Goal: Check status: Check status

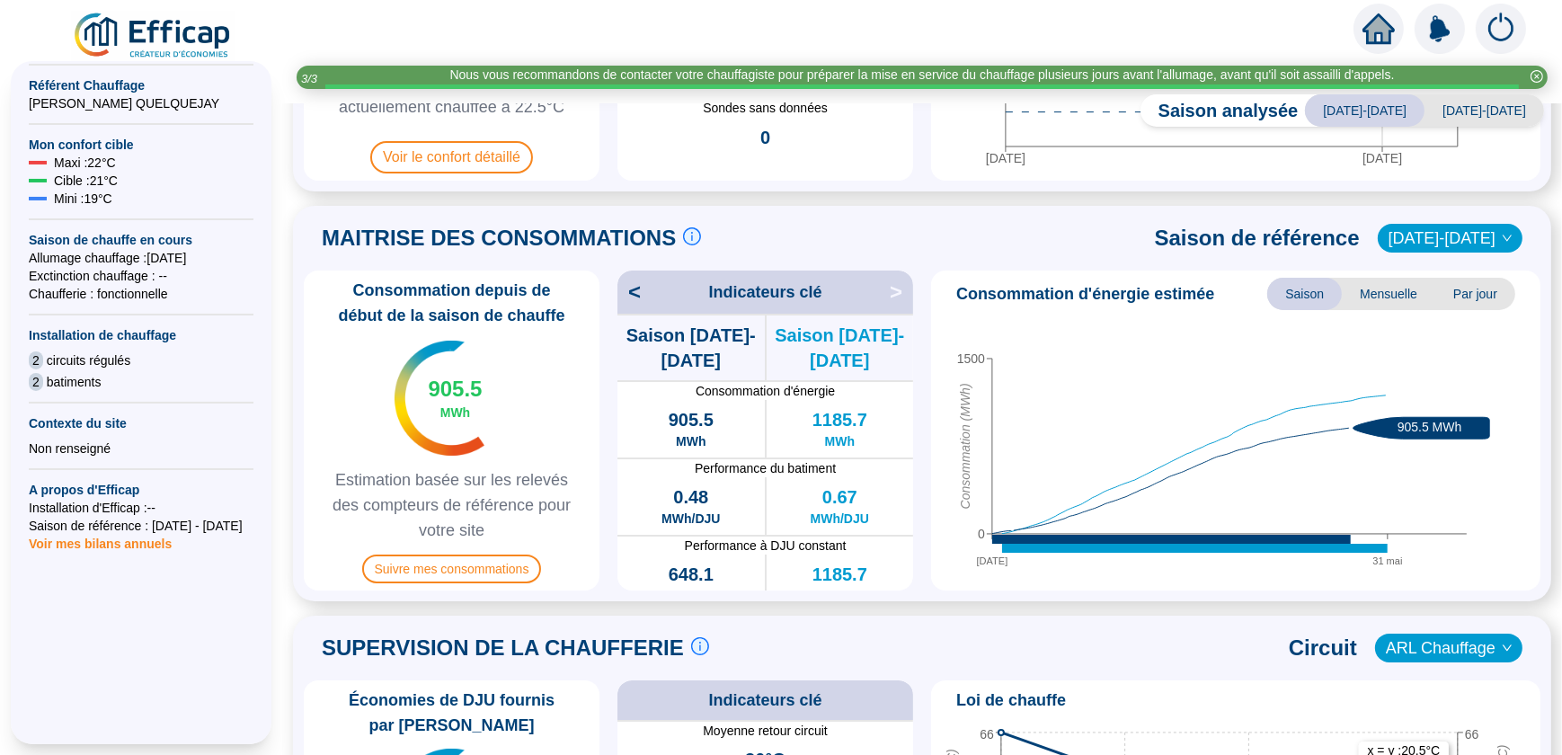
scroll to position [326, 0]
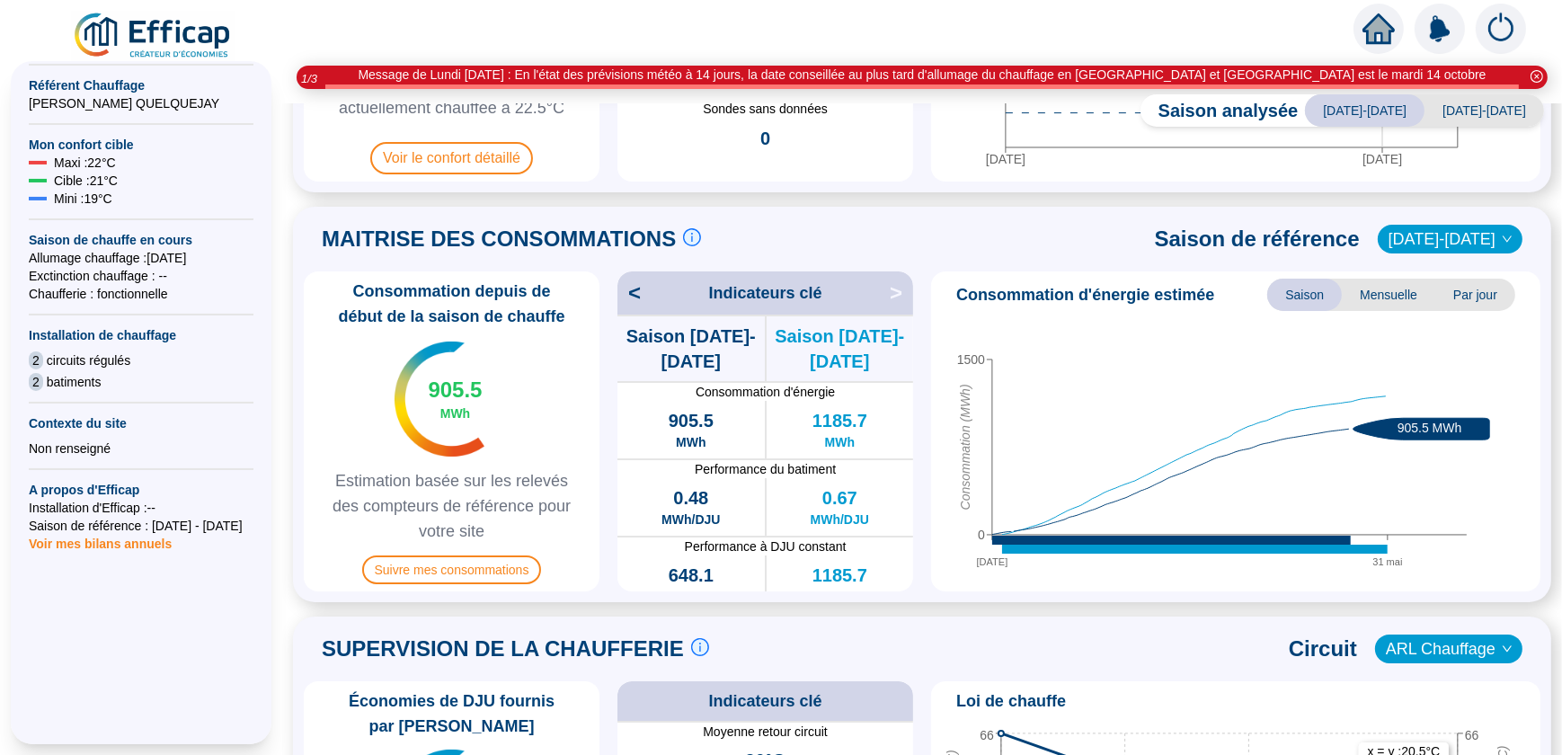
click at [1297, 297] on span "Saison" at bounding box center [1304, 295] width 75 height 32
click at [1382, 296] on span "Mensuelle" at bounding box center [1387, 295] width 93 height 32
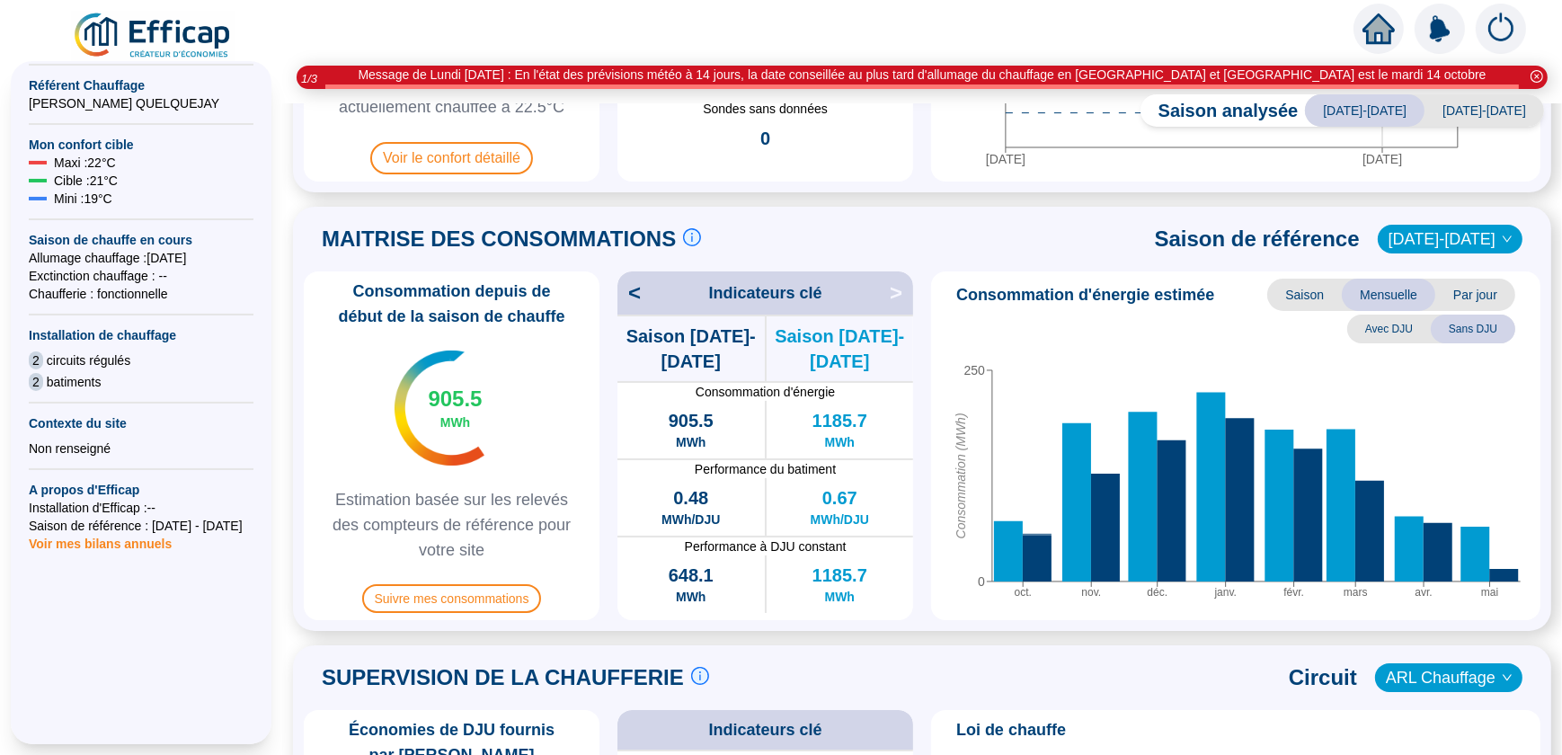
click at [1305, 295] on span "Saison" at bounding box center [1304, 295] width 75 height 32
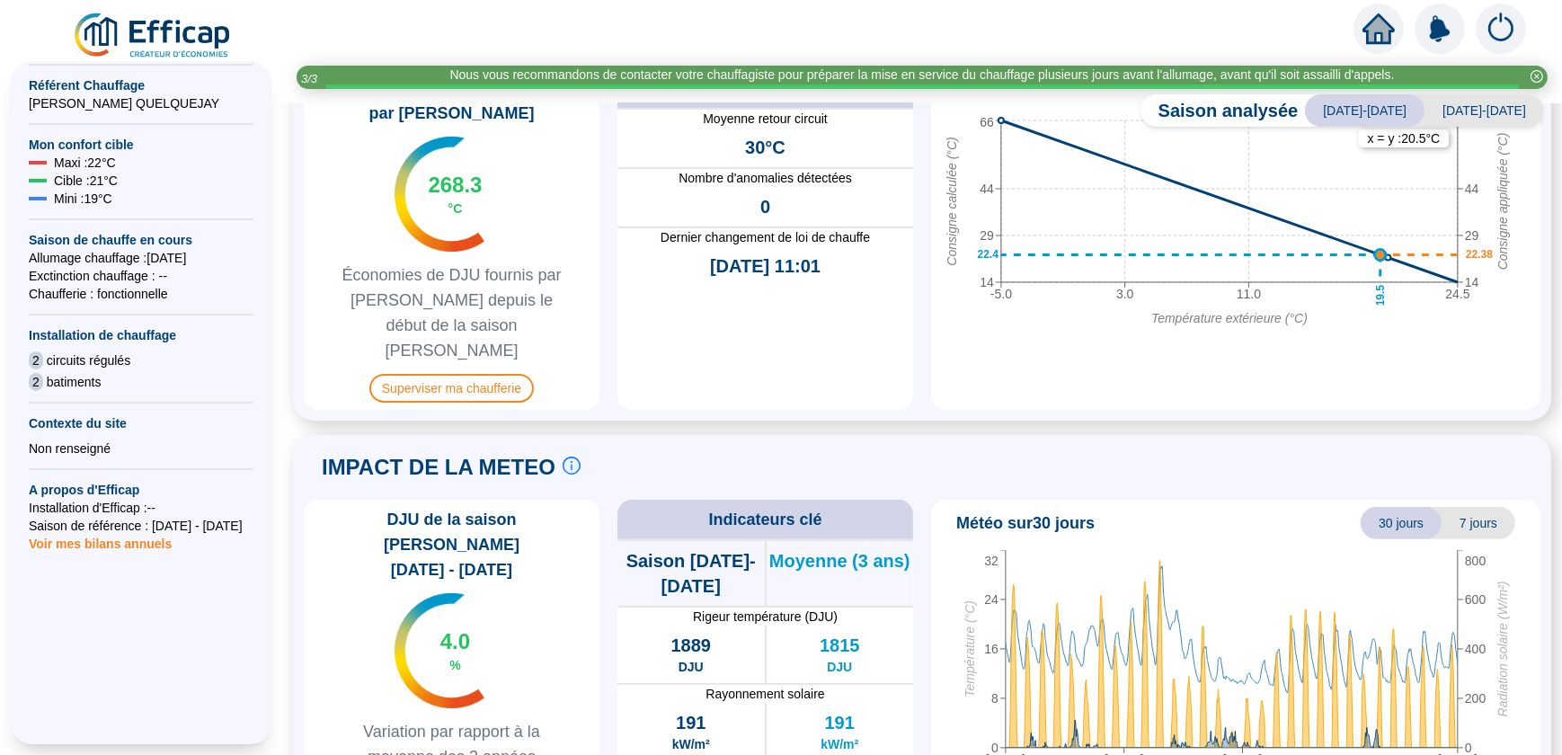
scroll to position [857, 0]
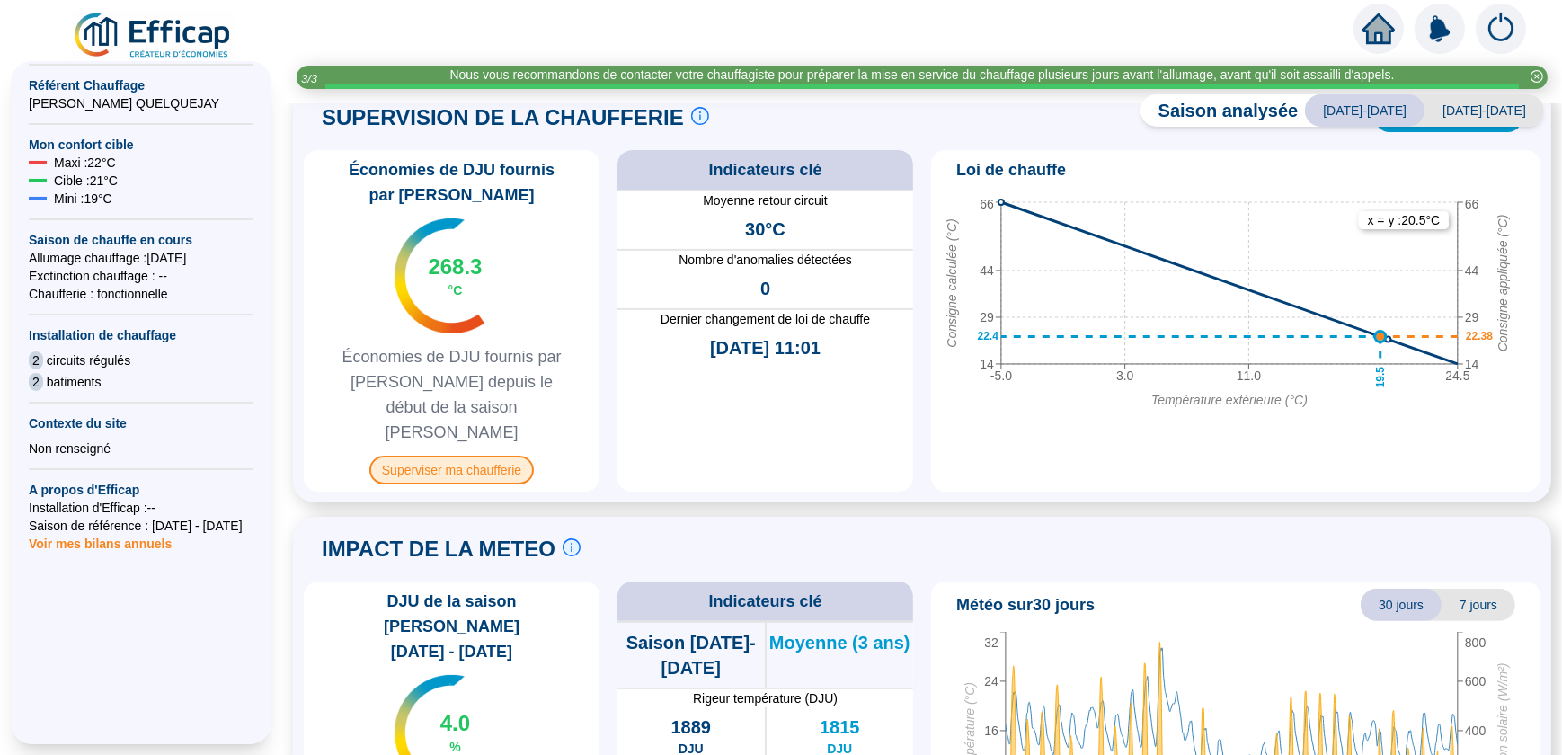
click at [464, 456] on span "Superviser ma chaufferie" at bounding box center [451, 470] width 164 height 29
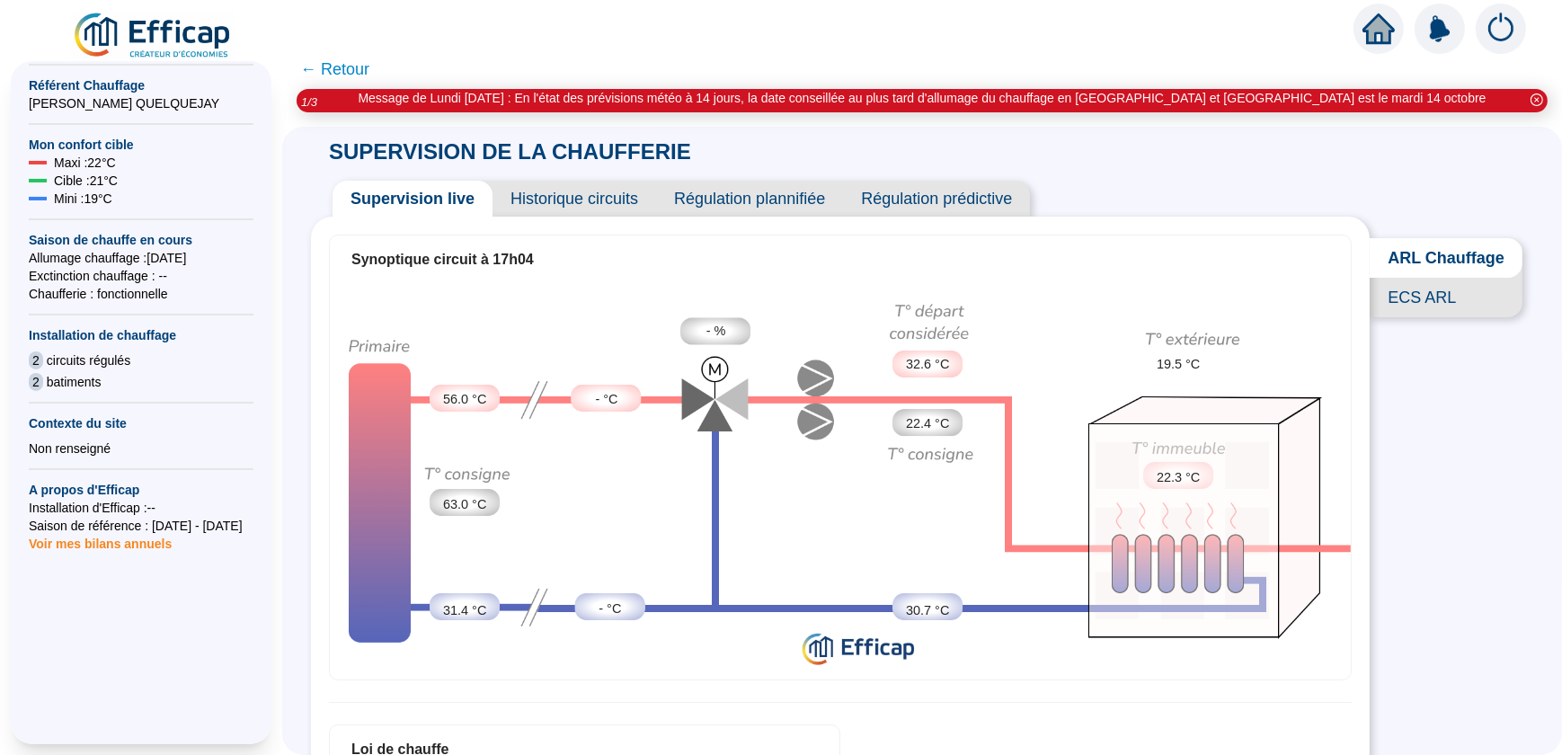
click at [582, 205] on span "Historique circuits" at bounding box center [574, 199] width 164 height 36
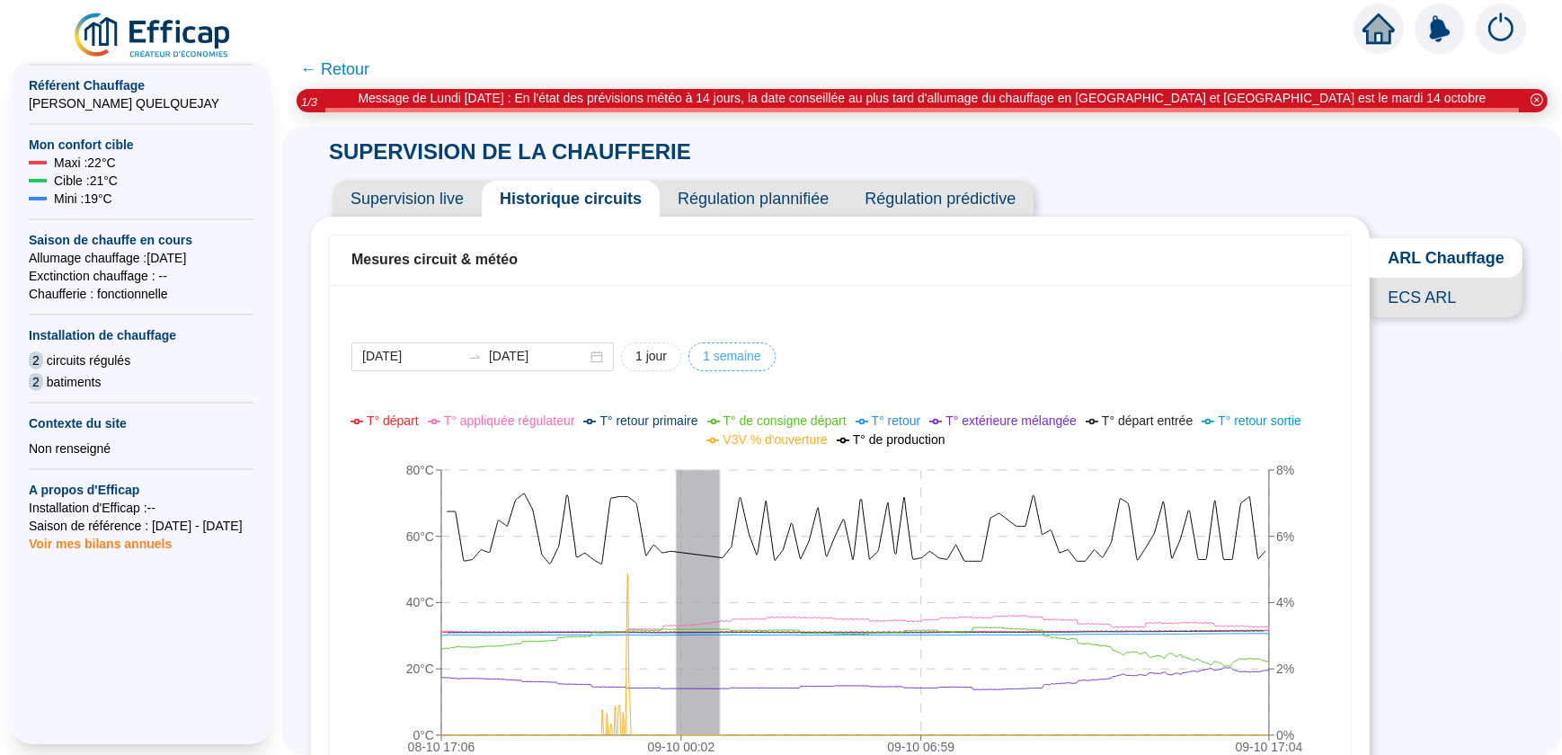
click at [729, 357] on span "1 semaine" at bounding box center [732, 356] width 58 height 19
type input "[DATE]"
